Goal: Task Accomplishment & Management: Complete application form

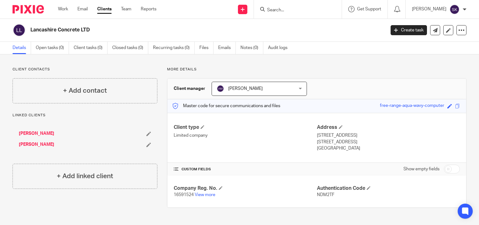
click at [307, 11] on input "Search" at bounding box center [295, 11] width 56 height 6
type input "c"
click at [245, 8] on icon at bounding box center [243, 10] width 4 height 4
click at [252, 46] on link "Add client" at bounding box center [245, 47] width 39 height 9
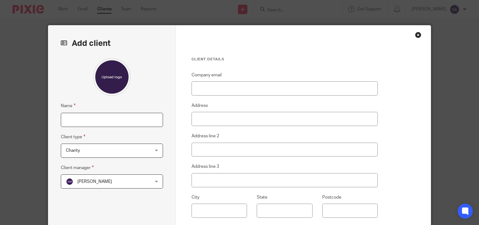
click at [125, 119] on input "Name" at bounding box center [112, 120] width 102 height 14
type input "Caroline Aspinall"
click at [120, 151] on span "Charity" at bounding box center [104, 150] width 77 height 13
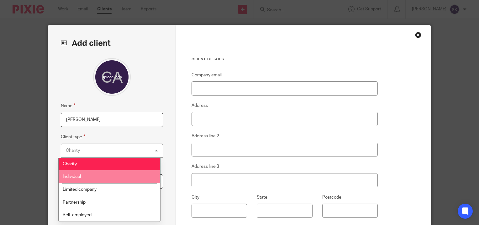
click at [114, 174] on li "Individual" at bounding box center [110, 176] width 102 height 13
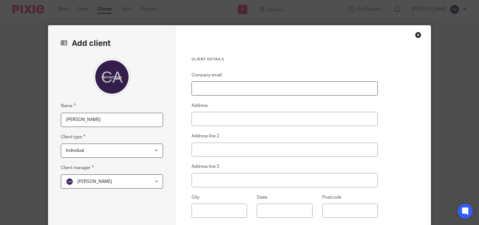
click at [236, 89] on input "Company email" at bounding box center [285, 88] width 187 height 14
paste input "caroline@lewislowerycommunications.com>"
type input "caroline@lewislowerycommunications.com"
click at [242, 116] on input "Address" at bounding box center [285, 119] width 187 height 14
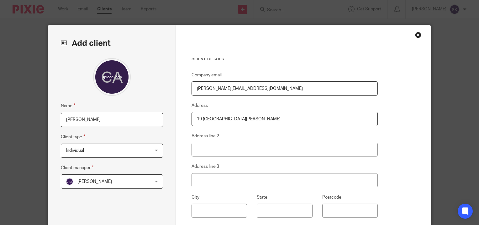
type input "19 High Meadows"
type input "Bromely Cross"
type input "Bolton"
type input "x"
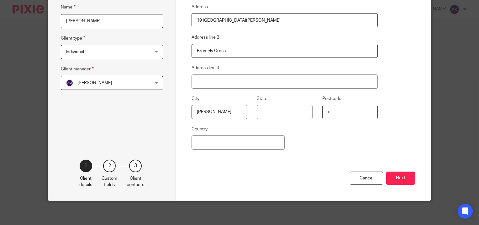
click at [358, 110] on input "x" at bounding box center [351, 112] width 56 height 14
type input "BL7 9AS"
click at [403, 173] on button "Next" at bounding box center [401, 177] width 29 height 13
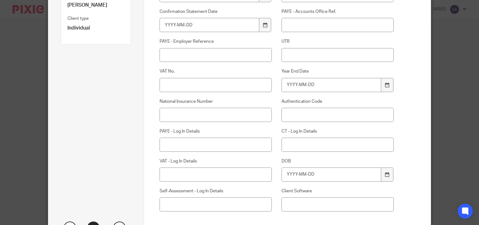
scroll to position [109, 0]
click at [195, 117] on input "National Insurance Number" at bounding box center [216, 114] width 112 height 14
paste input "JP007491D"
type input "JP007491D"
click at [302, 176] on input "DOB" at bounding box center [332, 174] width 100 height 14
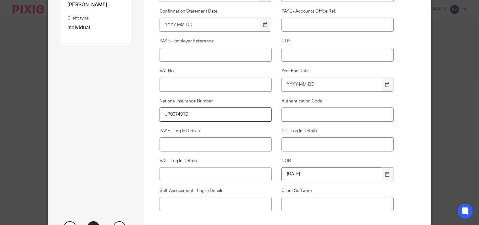
type input "1977-07-18"
click at [314, 160] on label "DOB" at bounding box center [338, 160] width 112 height 6
click at [314, 167] on input "1977-07-18" at bounding box center [332, 174] width 100 height 14
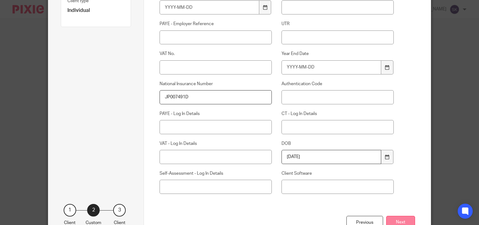
click at [392, 216] on button "Next" at bounding box center [401, 222] width 29 height 13
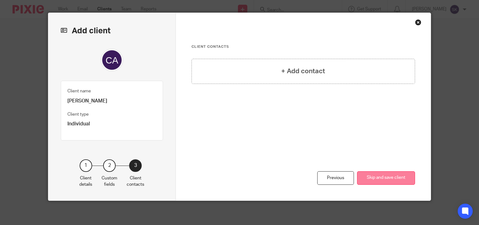
click at [368, 177] on button "Skip and save client" at bounding box center [386, 177] width 58 height 13
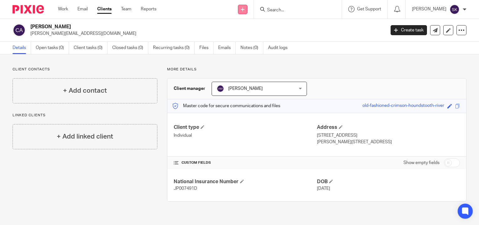
click at [243, 9] on icon at bounding box center [243, 10] width 4 height 4
click at [248, 47] on link "Add client" at bounding box center [245, 47] width 39 height 9
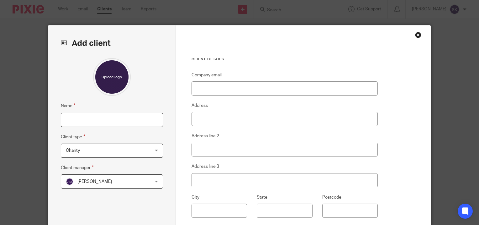
click at [139, 120] on input "Name" at bounding box center [112, 120] width 102 height 14
type input "[PERSON_NAME] Communications Limited"
click at [93, 155] on span "Charity" at bounding box center [104, 150] width 77 height 13
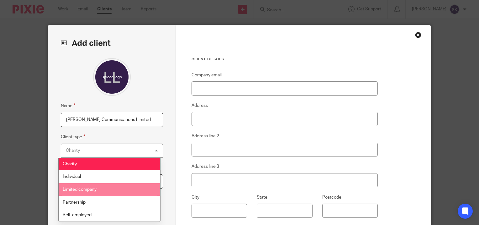
click at [92, 192] on li "Limited company" at bounding box center [110, 189] width 102 height 13
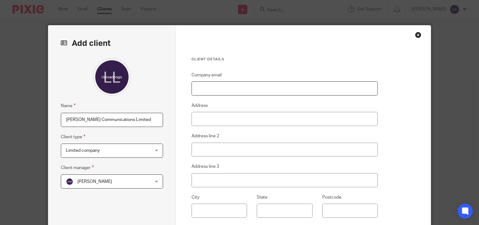
click at [220, 88] on input "Company email" at bounding box center [285, 88] width 187 height 14
paste input "JP007491D"
type input "JP007491D"
type input "[PERSON_NAME][EMAIL_ADDRESS][DOMAIN_NAME]"
type input "Bromely Cross"
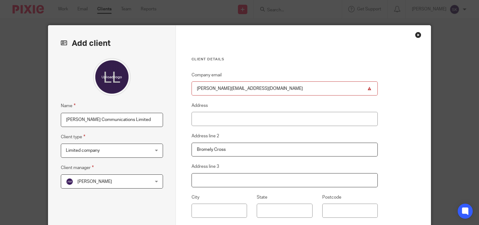
type input "Bolton"
click at [231, 151] on input "Bromely Cross" at bounding box center [285, 149] width 187 height 14
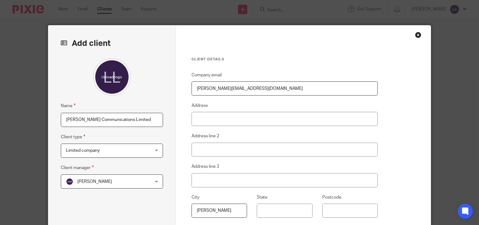
click at [216, 211] on input "Bolton" at bounding box center [220, 210] width 56 height 14
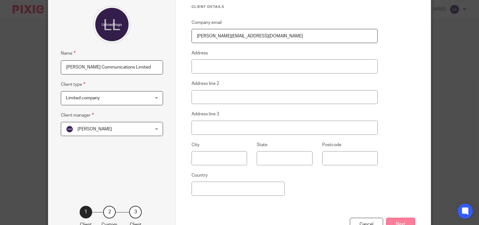
click at [397, 219] on button "Next" at bounding box center [401, 223] width 29 height 13
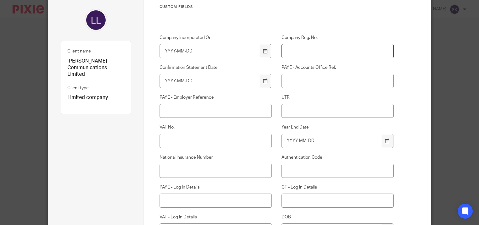
click at [314, 51] on input "Company Reg. No." at bounding box center [338, 51] width 112 height 14
paste input "16711272"
type input "16711272"
click at [300, 94] on label "UTR" at bounding box center [338, 97] width 112 height 6
click at [300, 104] on input "UTR" at bounding box center [338, 111] width 112 height 14
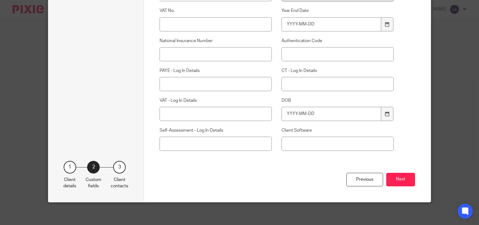
scroll to position [171, 0]
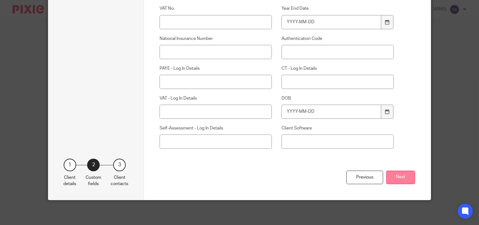
click at [393, 173] on button "Next" at bounding box center [401, 176] width 29 height 13
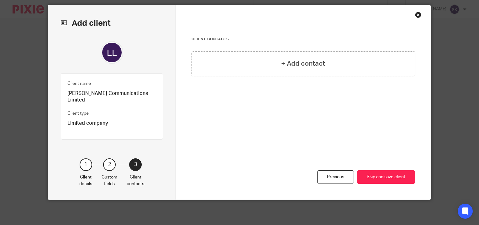
scroll to position [19, 0]
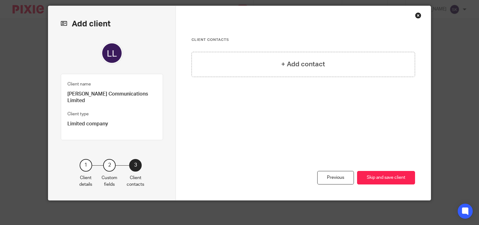
click at [393, 173] on button "Skip and save client" at bounding box center [386, 177] width 58 height 13
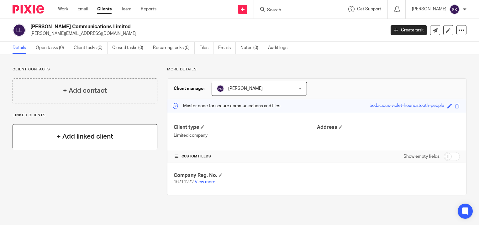
click at [93, 140] on h4 "+ Add linked client" at bounding box center [85, 136] width 56 height 10
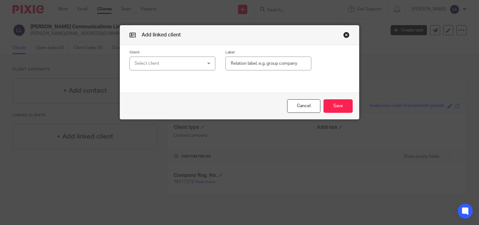
click at [173, 67] on div "Select client" at bounding box center [167, 63] width 65 height 13
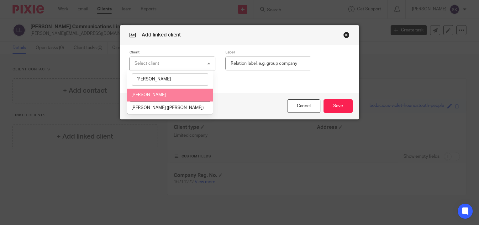
type input "[PERSON_NAME]"
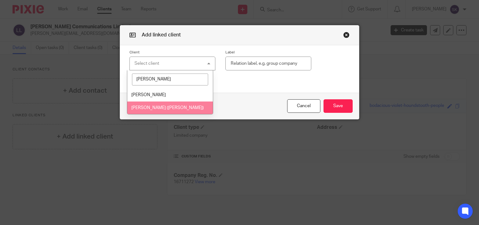
click at [165, 100] on ul "[PERSON_NAME] [PERSON_NAME] ([PERSON_NAME])" at bounding box center [169, 100] width 85 height 25
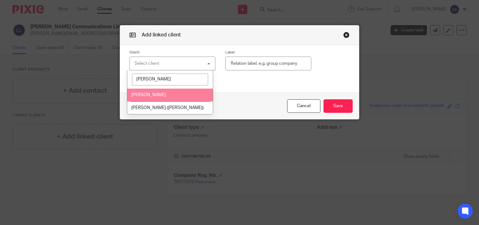
click at [192, 96] on li "[PERSON_NAME]" at bounding box center [169, 94] width 85 height 13
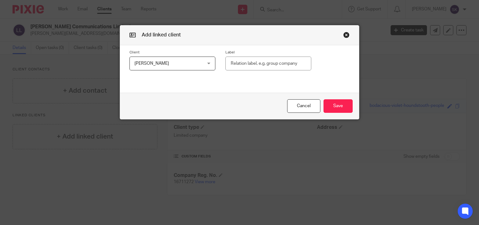
click at [271, 61] on input "text" at bounding box center [269, 63] width 86 height 14
type input "Director"
click at [329, 104] on button "Save" at bounding box center [338, 105] width 29 height 13
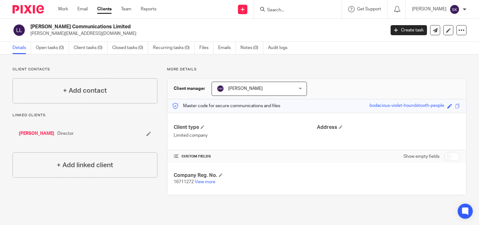
click at [280, 9] on input "Search" at bounding box center [295, 11] width 56 height 6
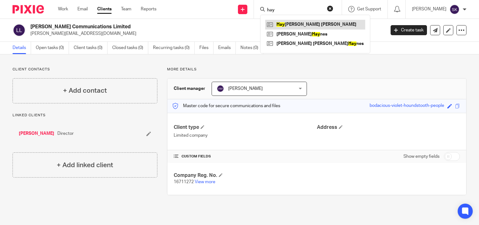
type input "hay"
click at [290, 25] on link at bounding box center [315, 24] width 100 height 9
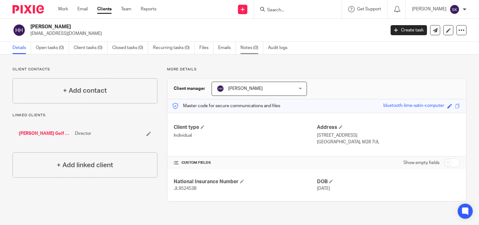
click at [243, 51] on link "Notes (0)" at bounding box center [252, 48] width 23 height 12
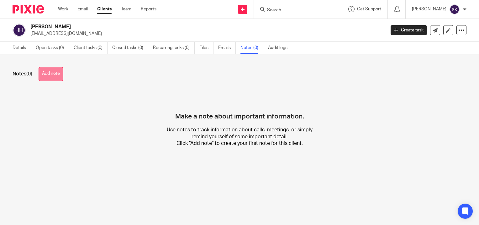
click at [59, 79] on button "Add note" at bounding box center [51, 74] width 25 height 14
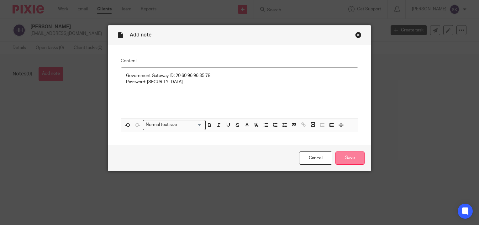
click at [346, 158] on input "Save" at bounding box center [350, 157] width 29 height 13
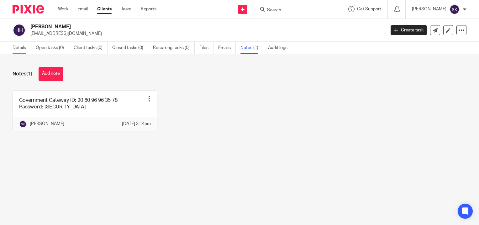
click at [22, 45] on link "Details" at bounding box center [22, 48] width 19 height 12
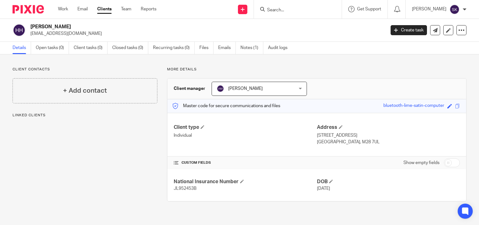
click at [192, 189] on span "JL952453B" at bounding box center [185, 188] width 23 height 4
copy span "JL952453B"
click at [48, 134] on link "[PERSON_NAME] Golf Ltd" at bounding box center [45, 133] width 53 height 6
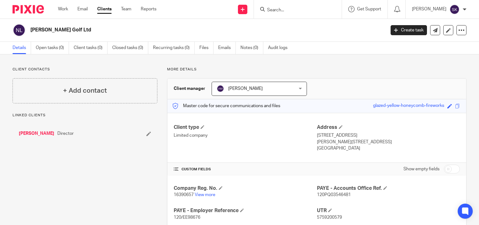
scroll to position [10, 0]
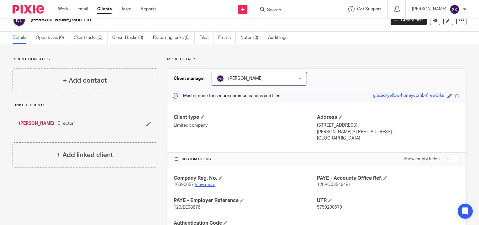
click at [205, 183] on link "View more" at bounding box center [205, 184] width 21 height 4
click at [280, 6] on form at bounding box center [300, 9] width 67 height 8
click at [280, 9] on input "Search" at bounding box center [295, 11] width 56 height 6
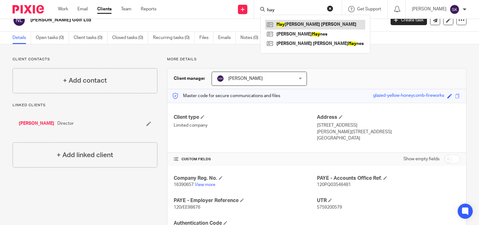
type input "hay"
click at [289, 24] on link at bounding box center [315, 24] width 100 height 9
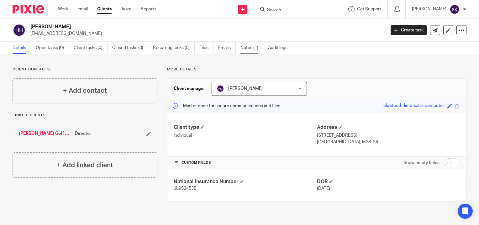
click at [253, 46] on link "Notes (1)" at bounding box center [252, 48] width 23 height 12
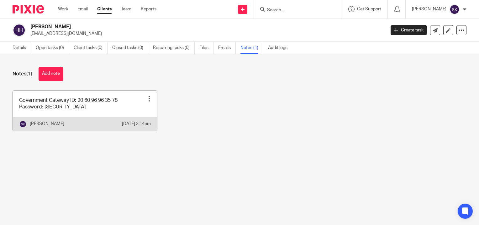
click at [115, 109] on link at bounding box center [85, 111] width 144 height 40
